Goal: Information Seeking & Learning: Find specific fact

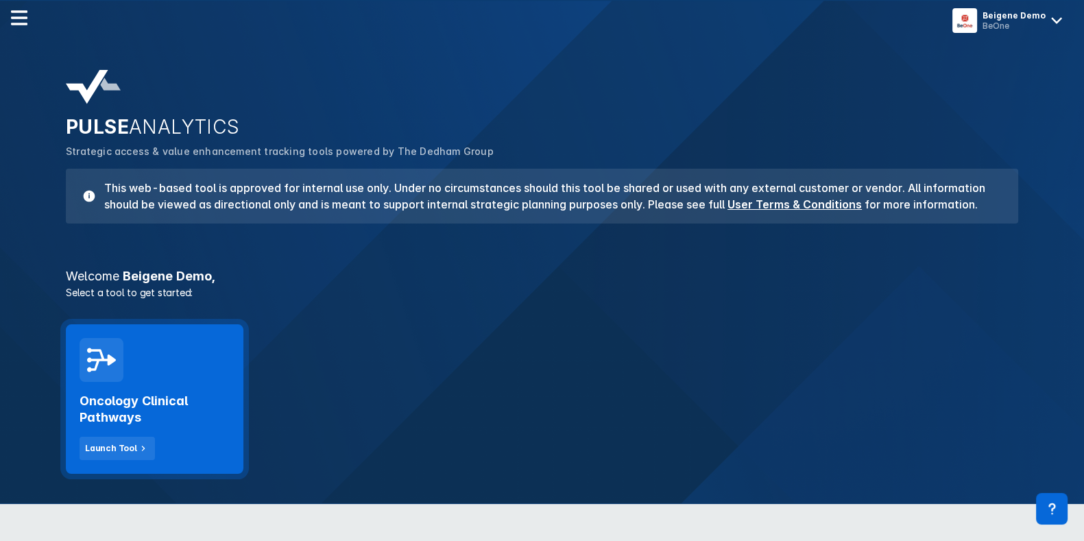
click at [233, 385] on body "Beigene Demo BeOne PULSE ANALYTICS Strategic access & value enhancement trackin…" at bounding box center [542, 423] width 1084 height 847
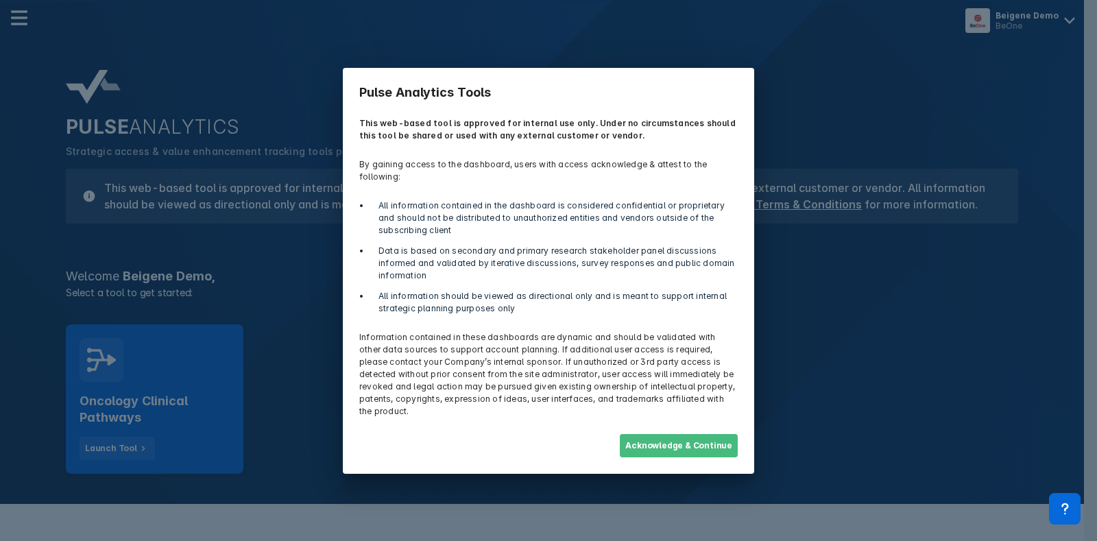
click at [614, 426] on div "Acknowledge & Continue" at bounding box center [548, 446] width 395 height 40
click at [653, 434] on button "Acknowledge & Continue" at bounding box center [679, 445] width 118 height 23
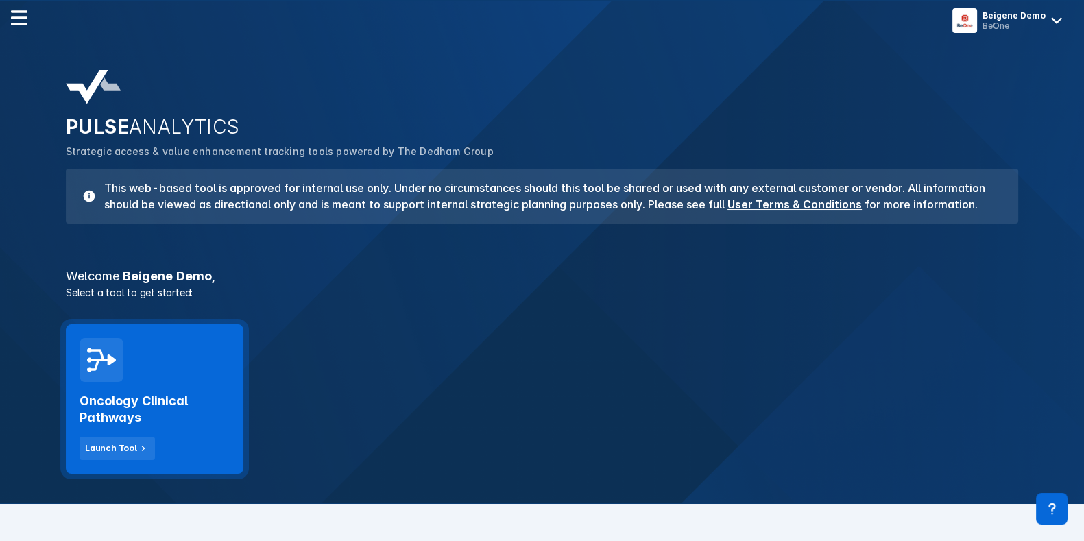
click at [204, 424] on h2 "Oncology Clinical Pathways" at bounding box center [155, 409] width 150 height 33
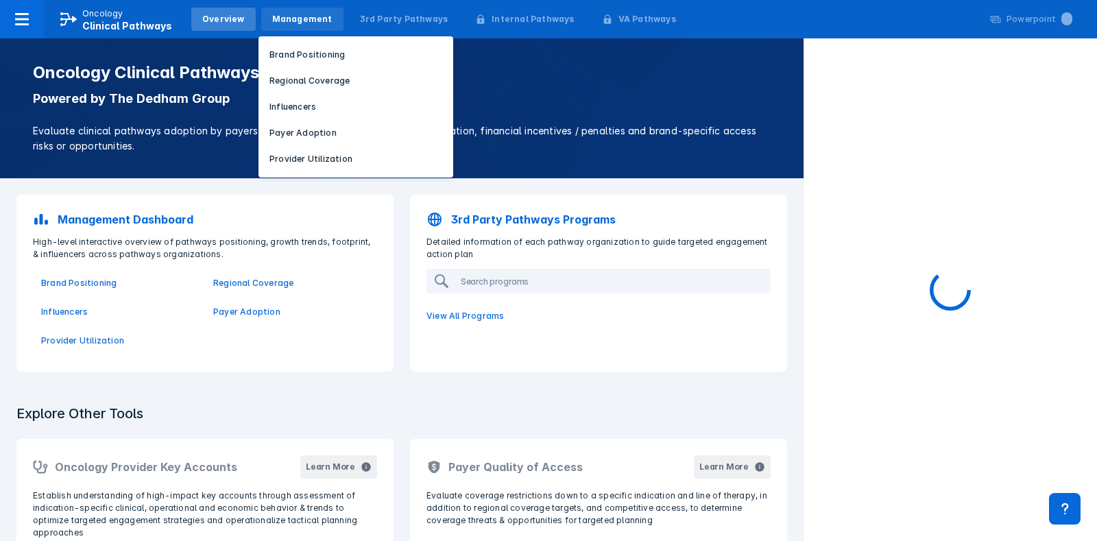
click at [307, 23] on div "Management" at bounding box center [302, 19] width 60 height 12
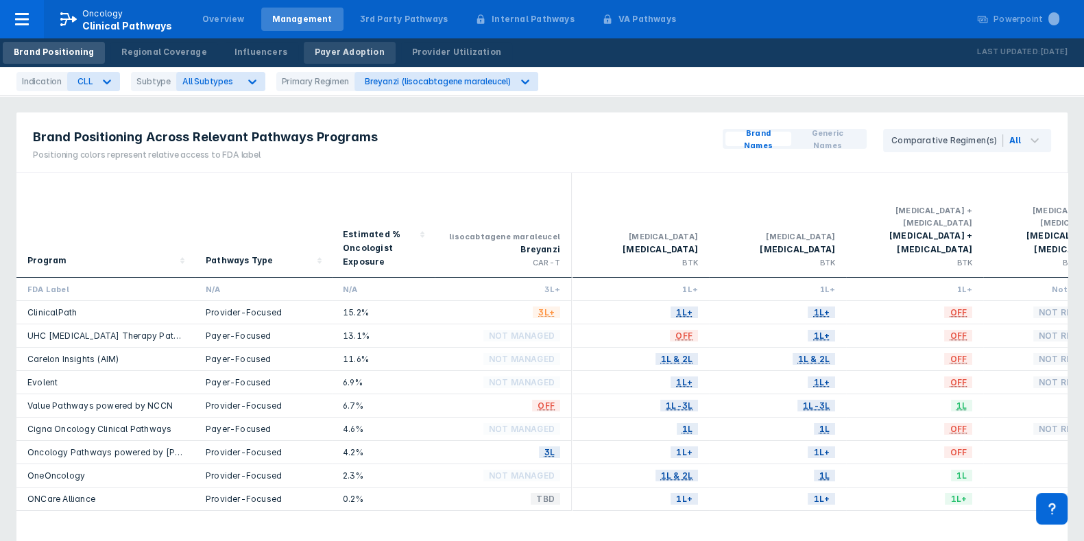
click at [331, 56] on div "Payer Adoption" at bounding box center [350, 52] width 70 height 12
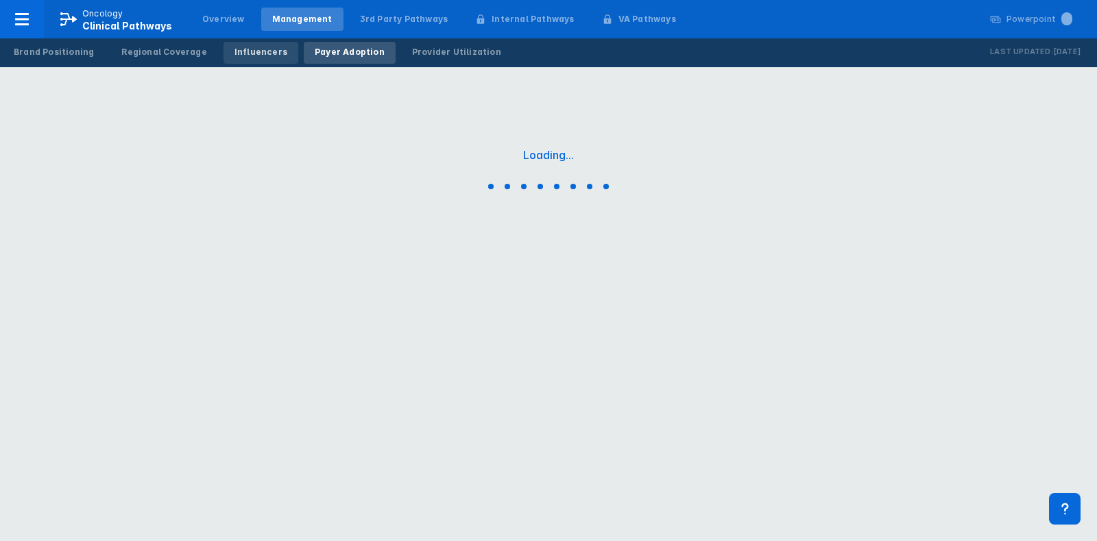
click at [271, 63] on link "Influencers" at bounding box center [261, 53] width 75 height 22
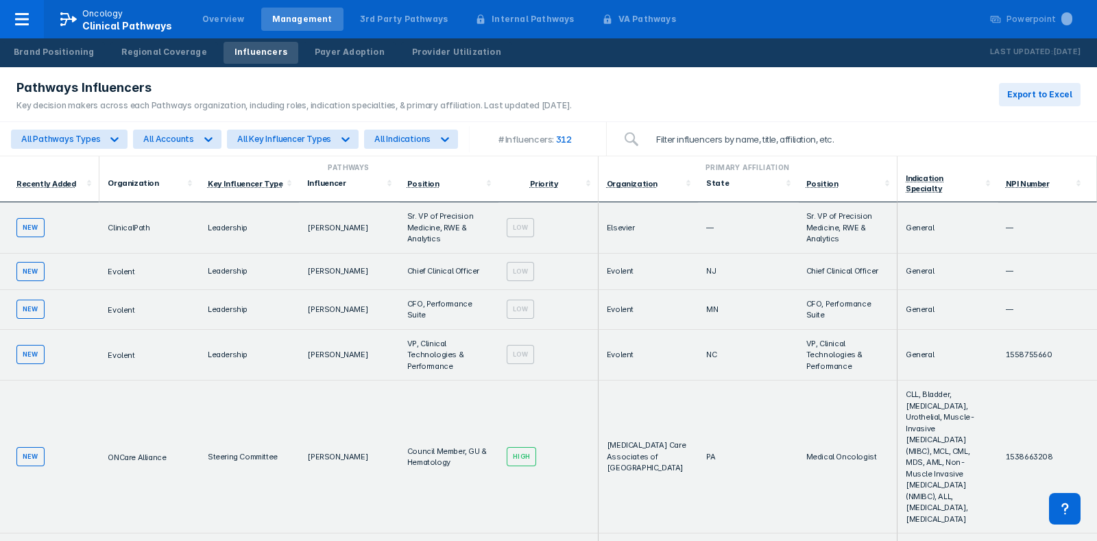
click at [682, 136] on input "search" at bounding box center [864, 139] width 433 height 27
type input "'"
type input "eviti"
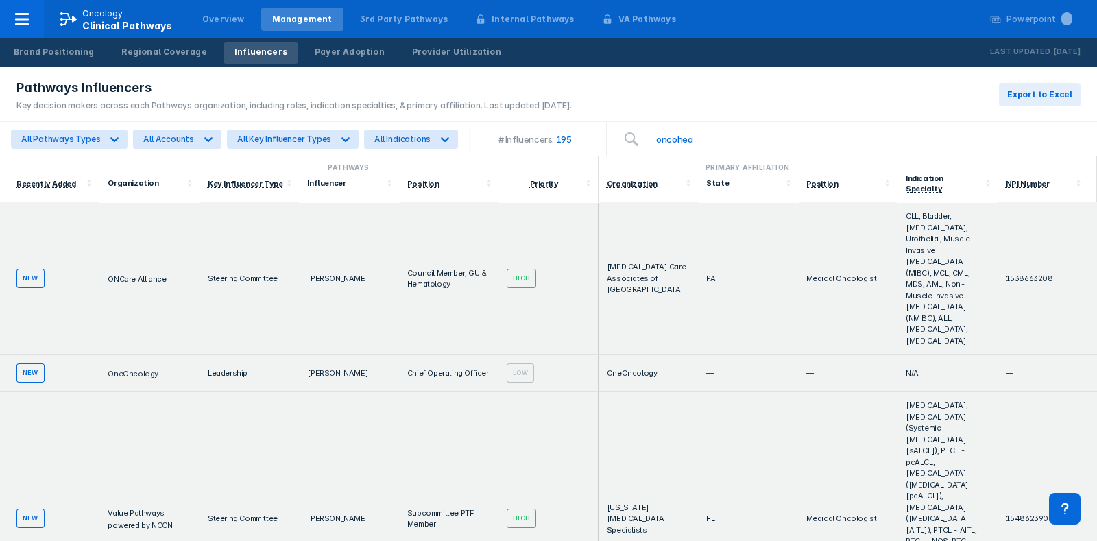
type input "oncoheal"
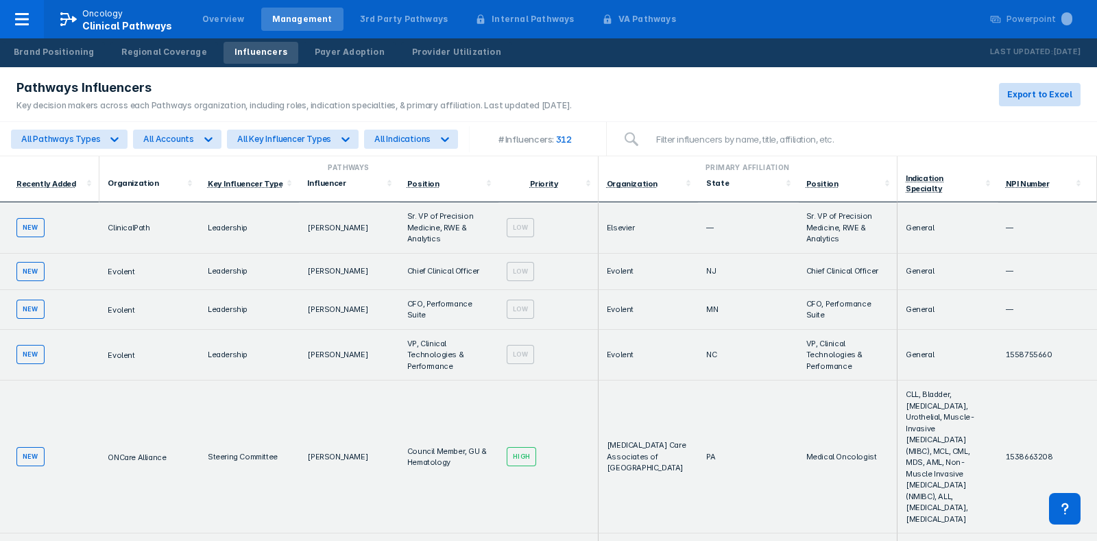
click at [1054, 98] on span "Export to Excel" at bounding box center [1040, 94] width 65 height 12
